Goal: Navigation & Orientation: Go to known website

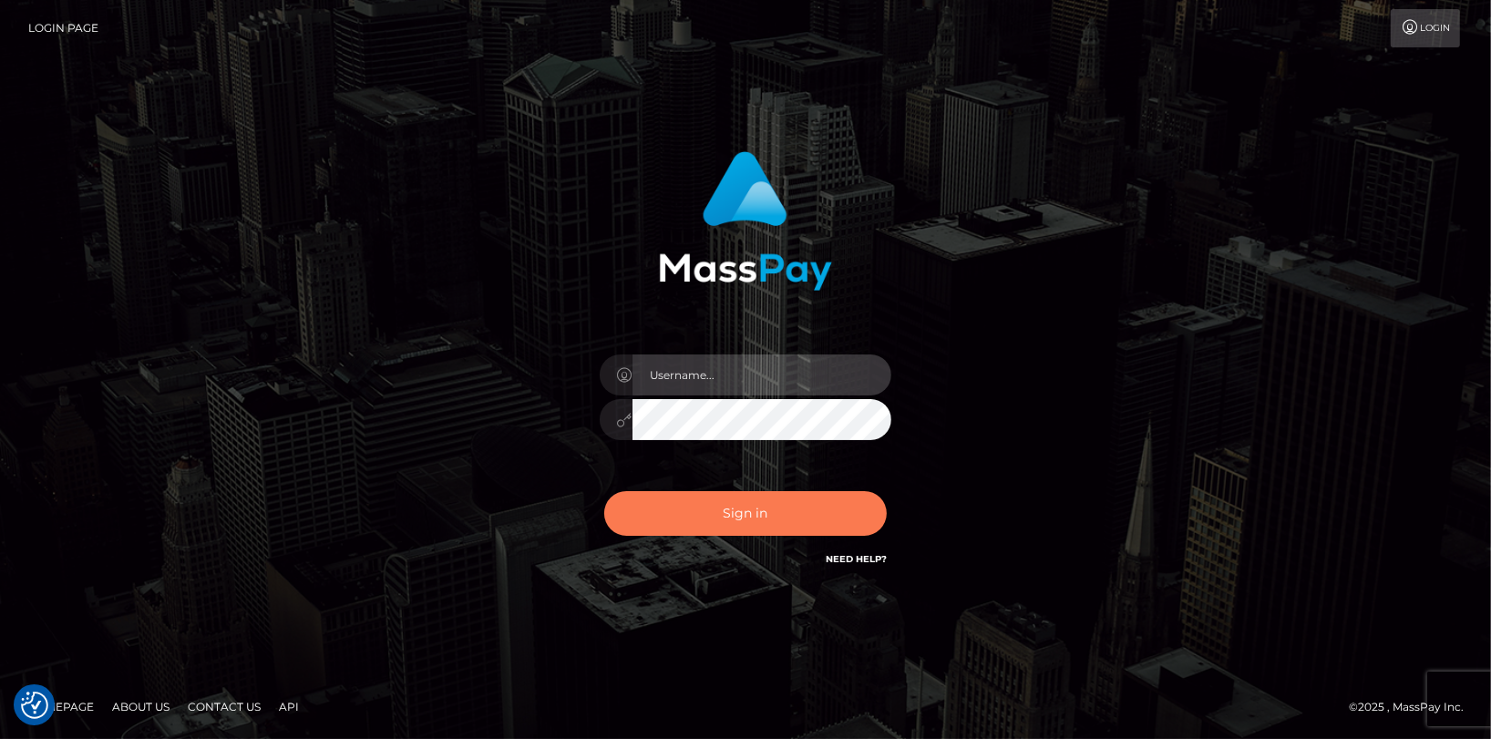
type input "angie.cosmo"
click at [722, 523] on button "Sign in" at bounding box center [745, 513] width 283 height 45
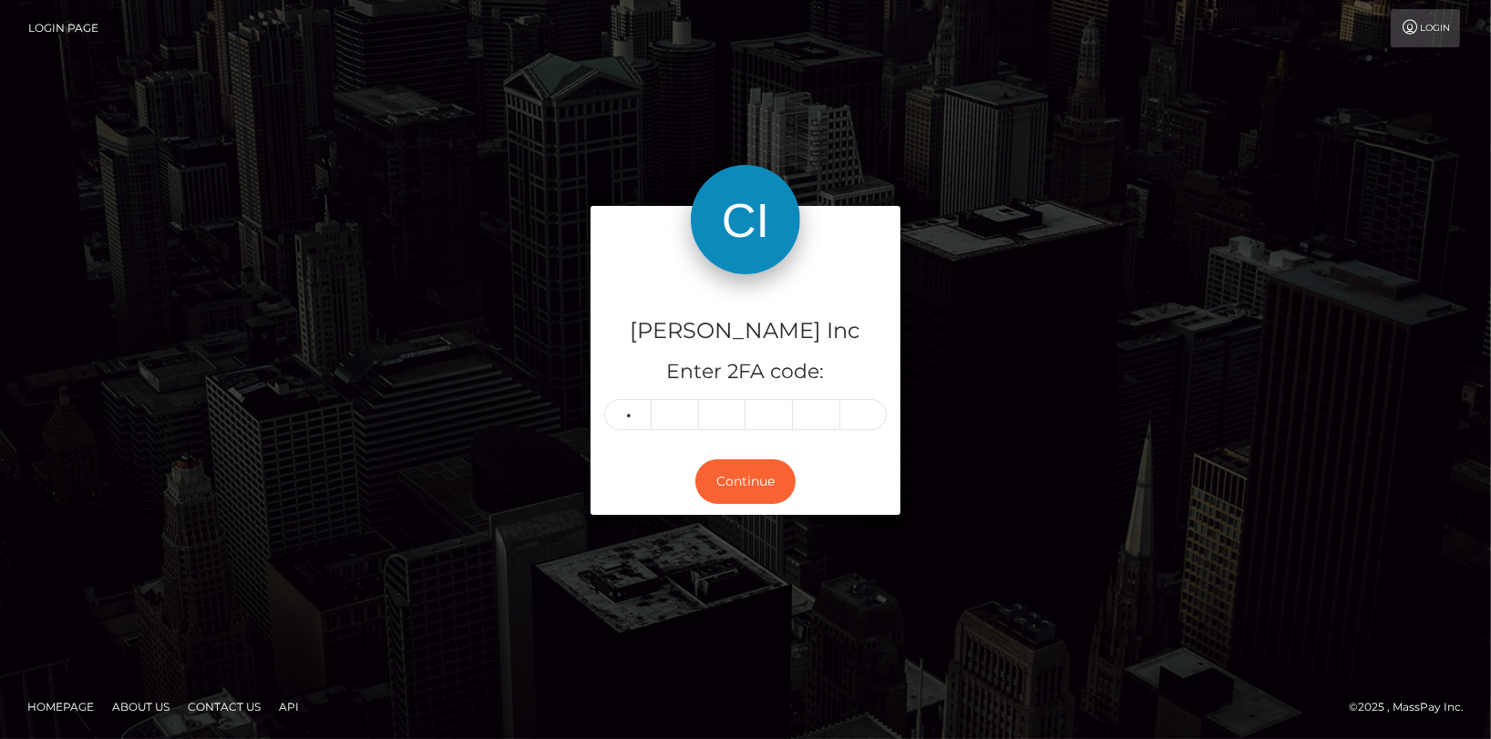
type input "8"
type input "3"
type input "7"
type input "4"
type input "6"
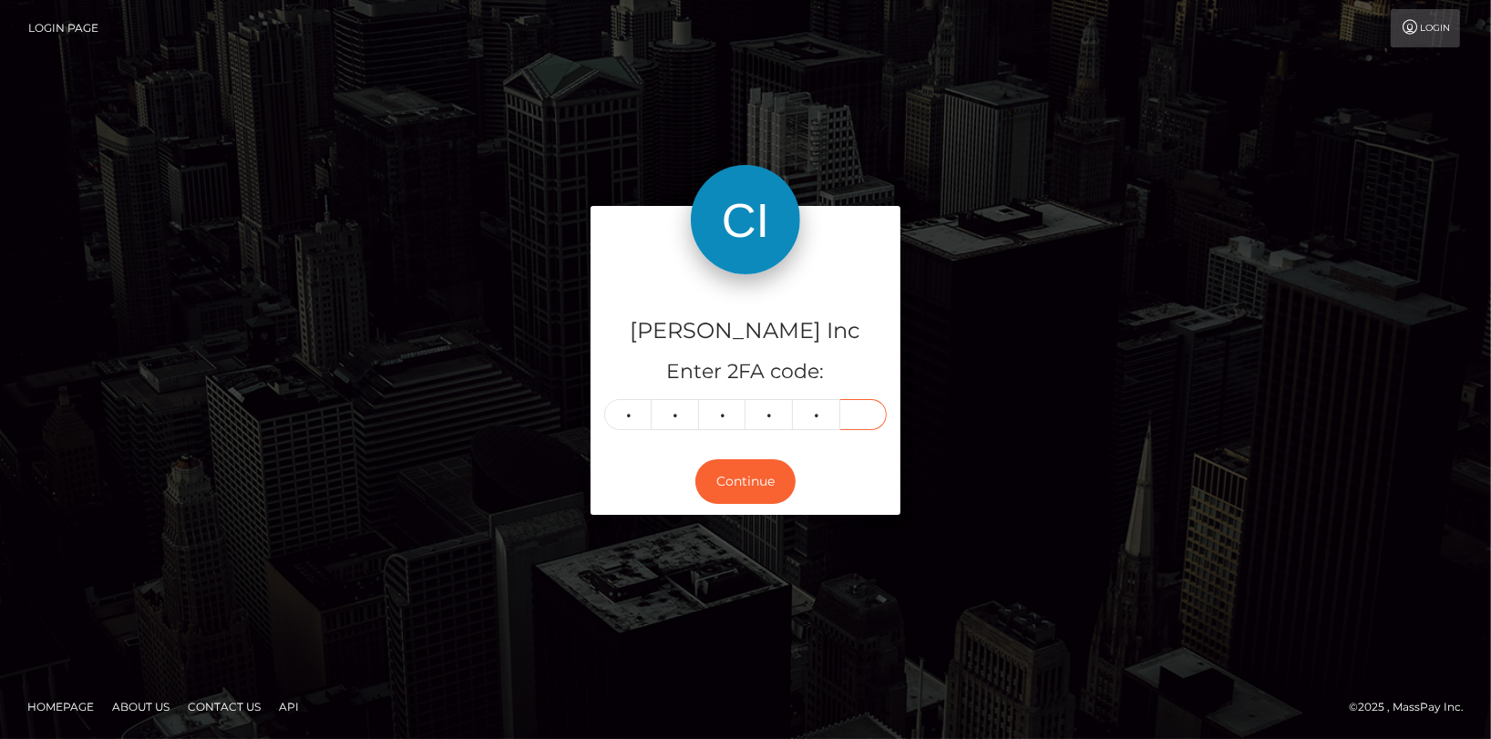
type input "8"
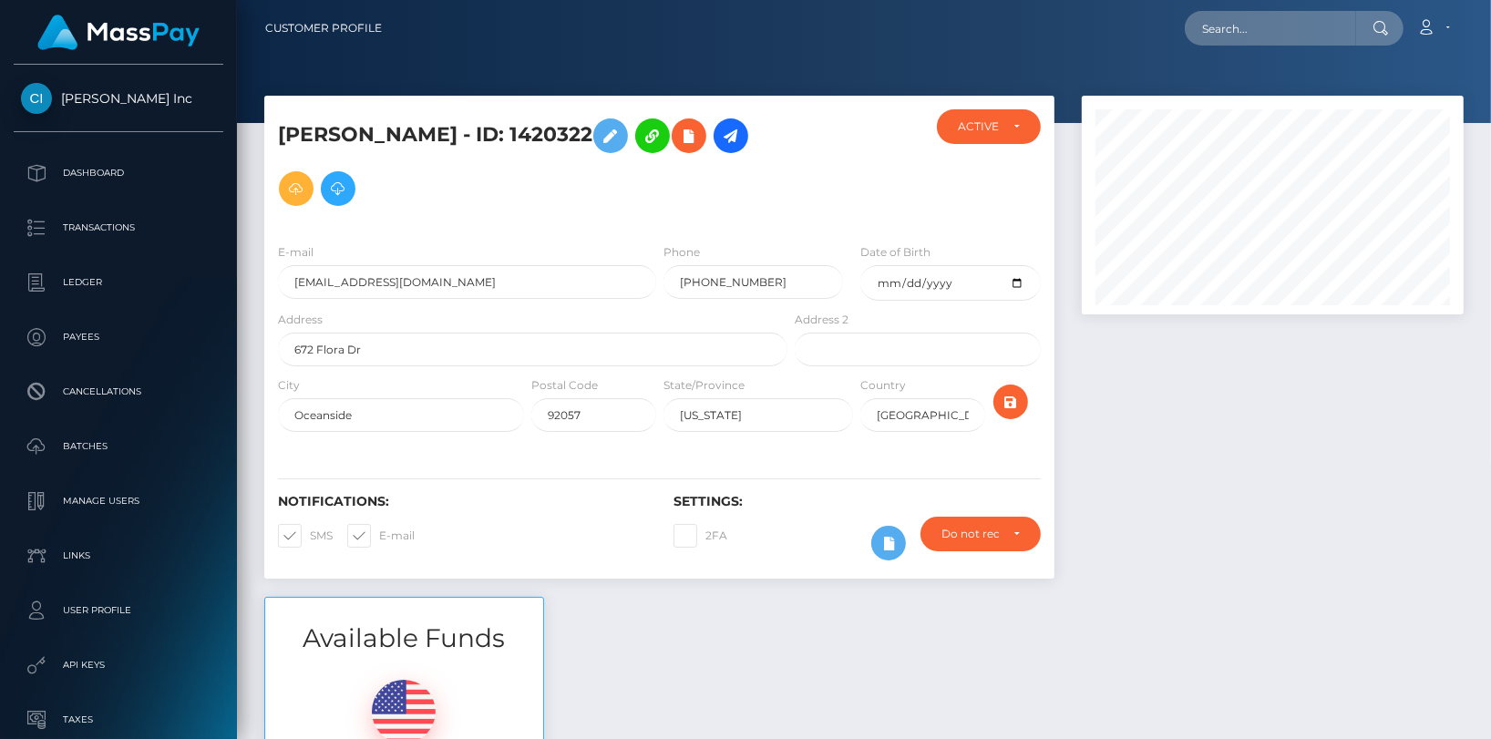
scroll to position [219, 381]
click at [97, 167] on p "Dashboard" at bounding box center [118, 173] width 195 height 27
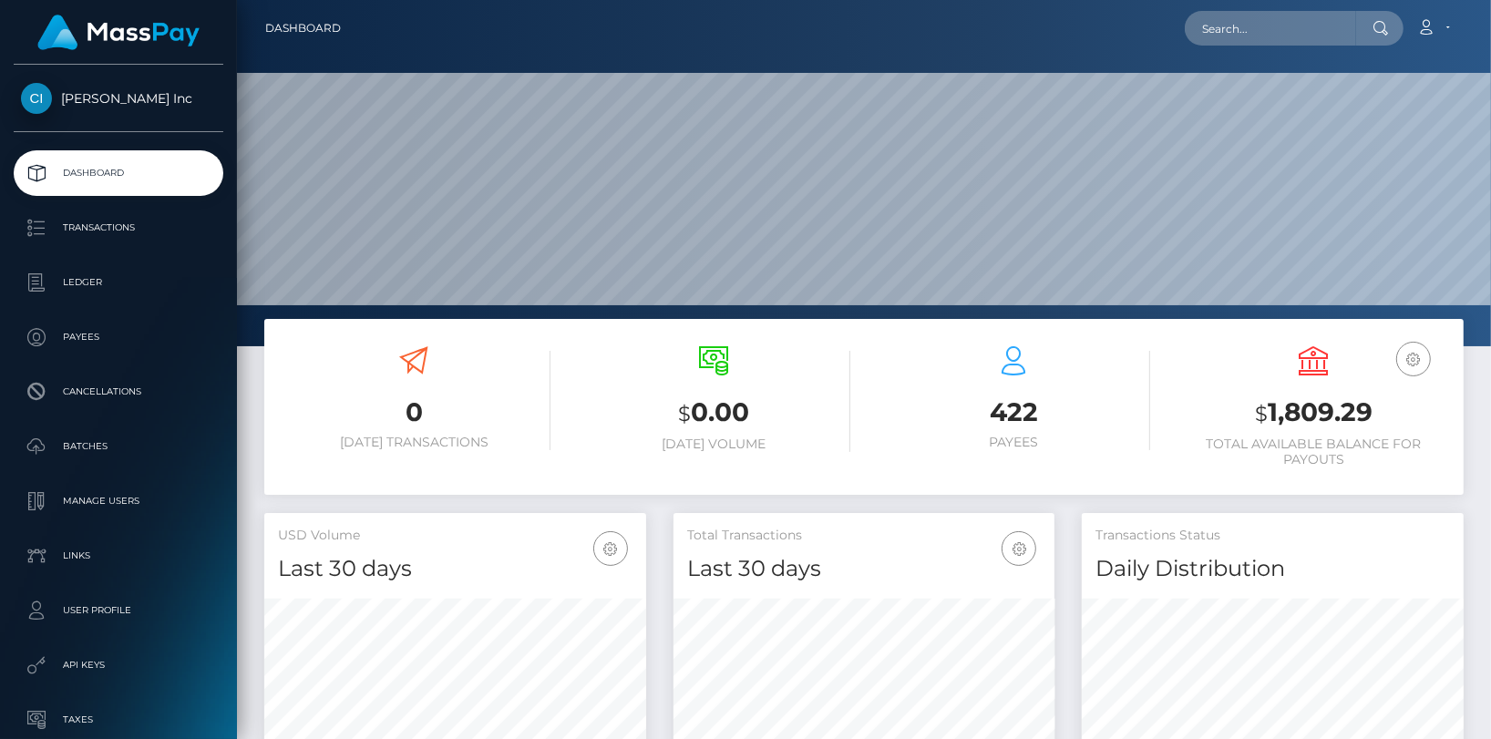
scroll to position [323, 381]
